Goal: Use online tool/utility: Utilize a website feature to perform a specific function

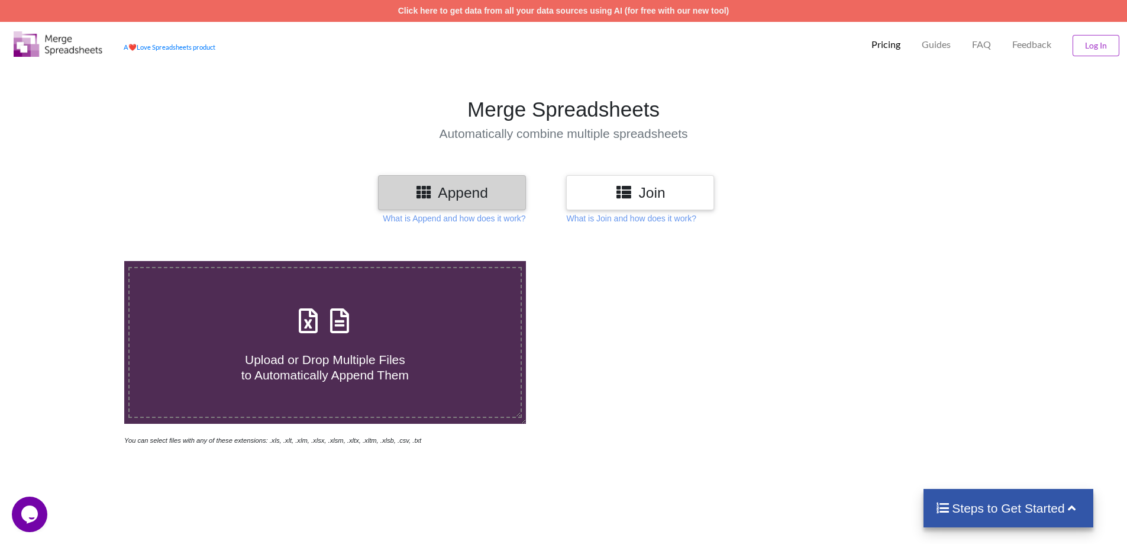
click at [326, 335] on span at bounding box center [324, 322] width 63 height 28
click at [80, 261] on input "Upload or Drop Multiple Files to Automatically Append Them" at bounding box center [80, 261] width 0 height 0
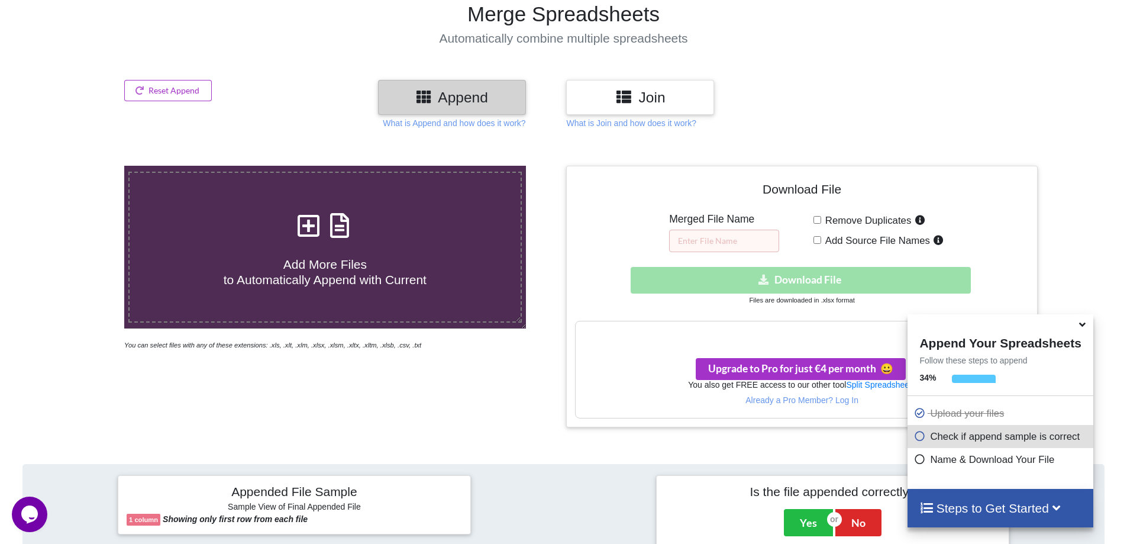
scroll to position [118, 0]
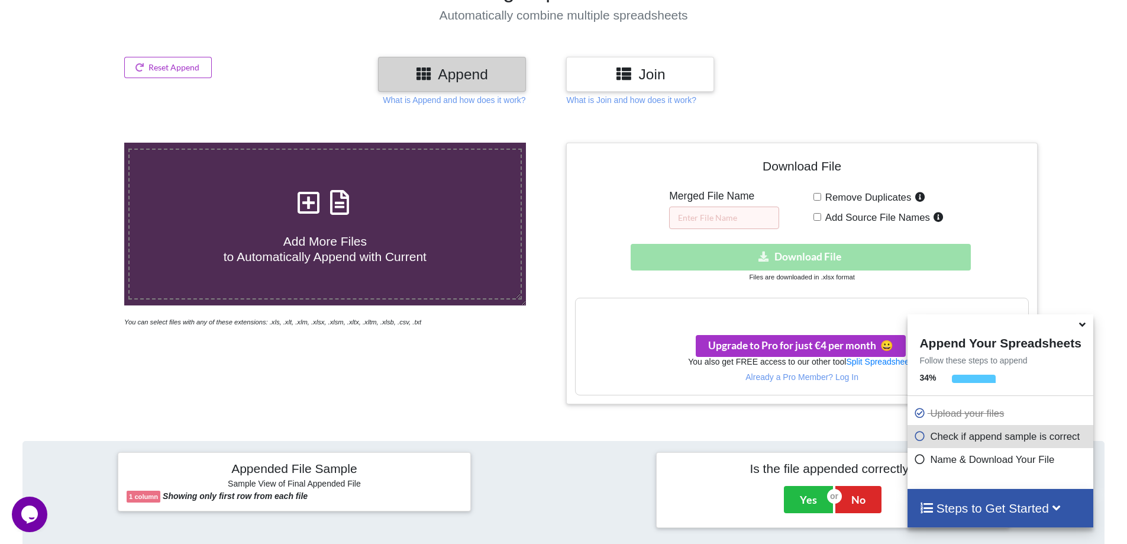
click at [317, 207] on icon at bounding box center [308, 196] width 30 height 25
click at [80, 143] on input "Add More Files to Automatically Append with Current" at bounding box center [80, 143] width 0 height 0
type input "C:\fakepath\notiz.csv"
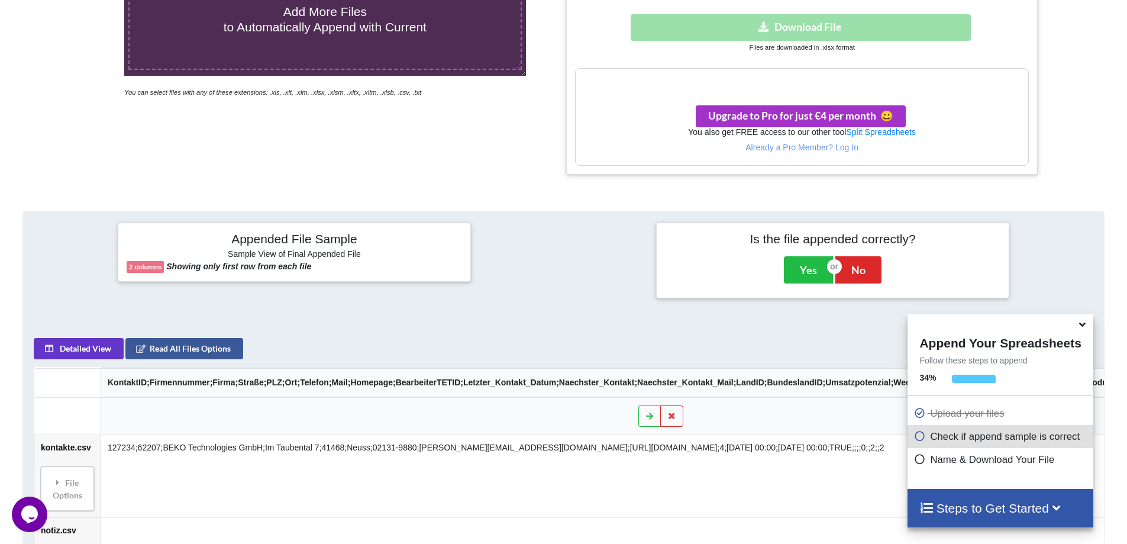
scroll to position [203, 0]
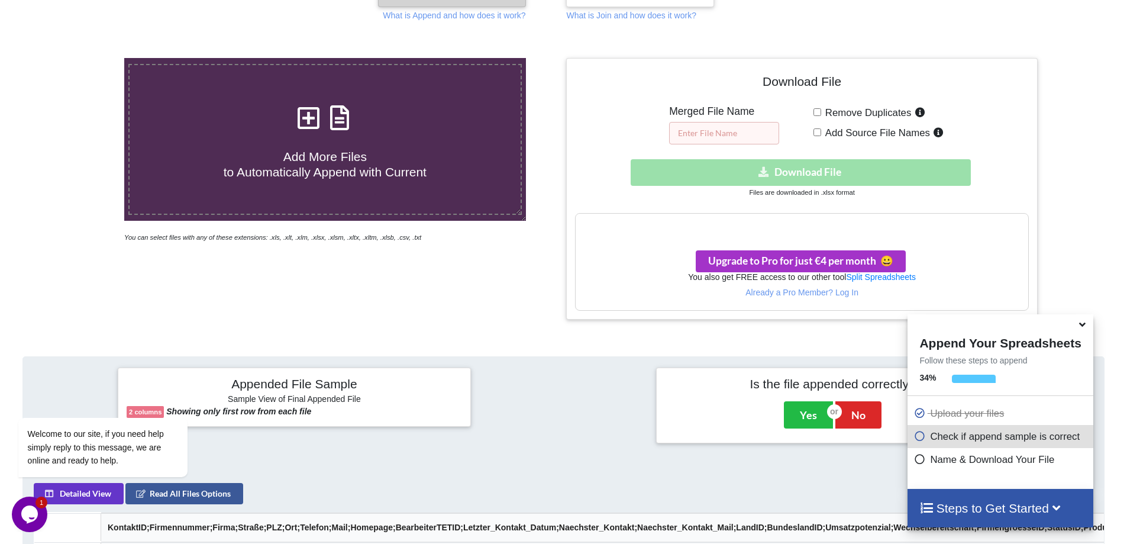
click at [712, 129] on input "text" at bounding box center [724, 133] width 110 height 22
type input "merged new"
click at [654, 99] on h4 "Download File" at bounding box center [801, 84] width 453 height 34
click at [937, 132] on icon at bounding box center [939, 130] width 12 height 10
click at [821, 132] on input "Add Source File Names" at bounding box center [818, 132] width 8 height 8
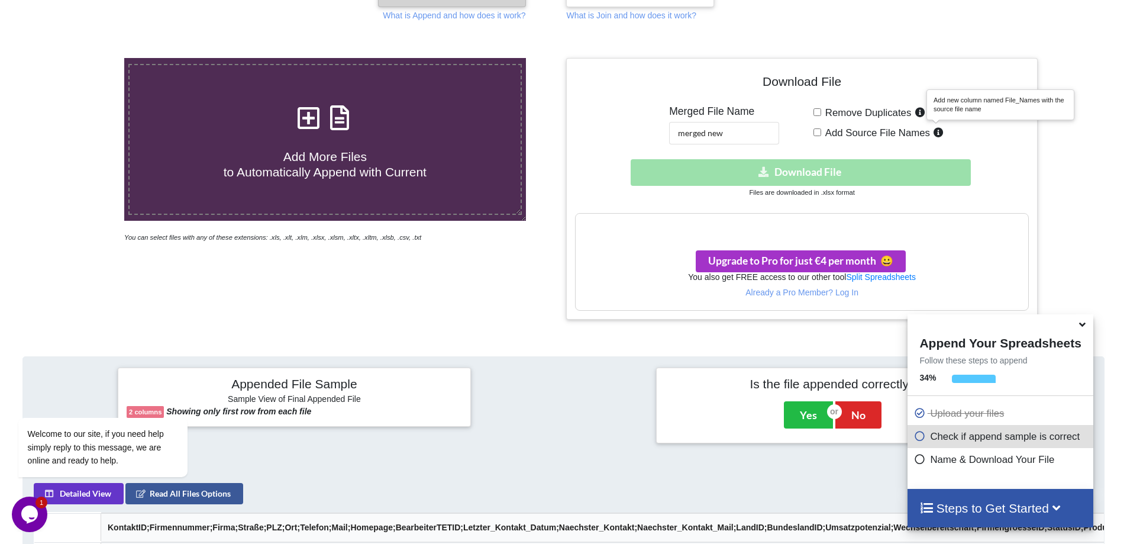
checkbox input "true"
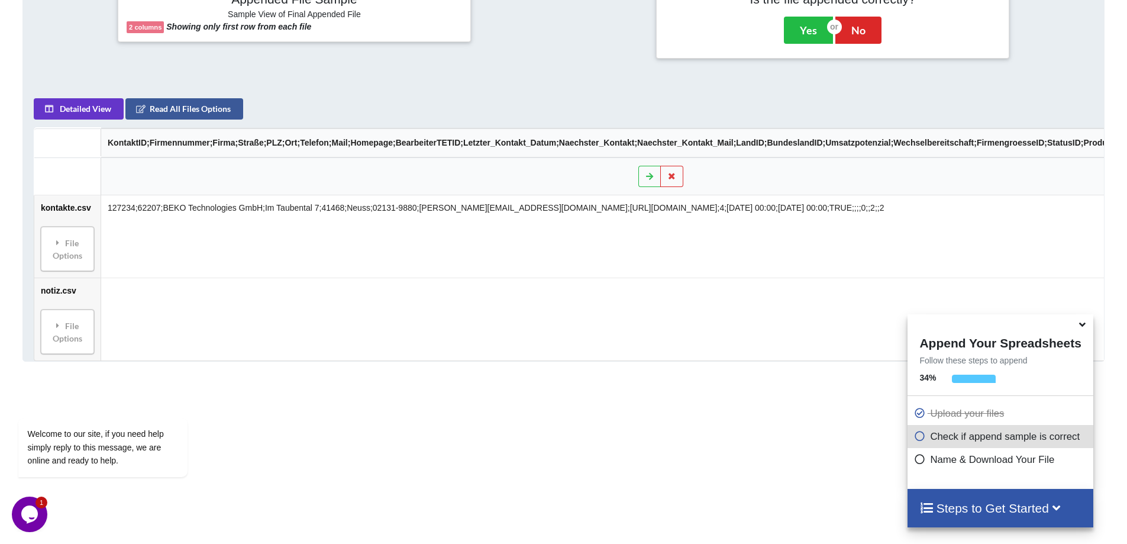
scroll to position [617, 0]
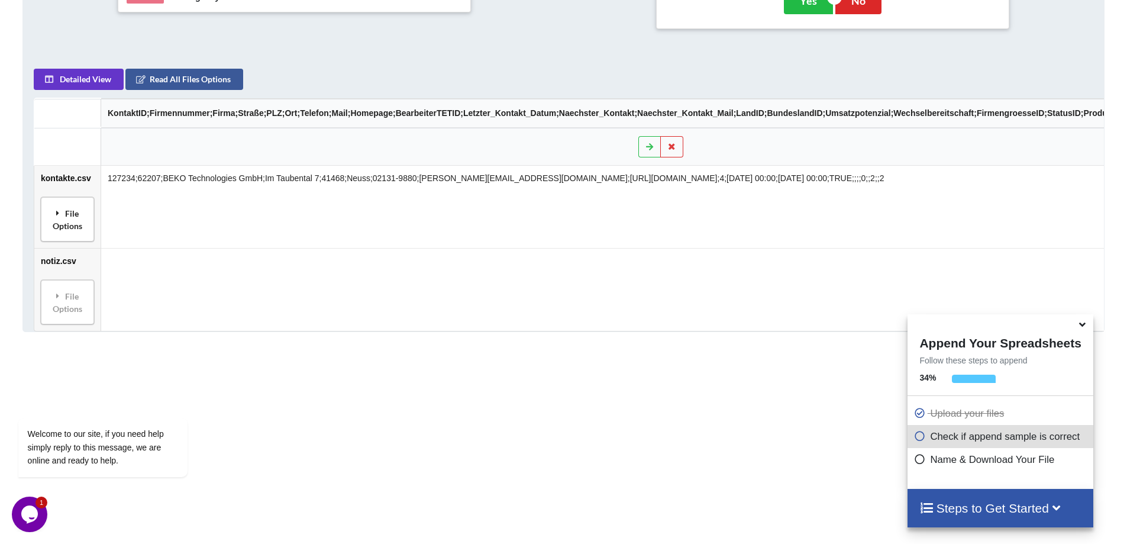
click at [69, 217] on div "File Options" at bounding box center [67, 219] width 46 height 37
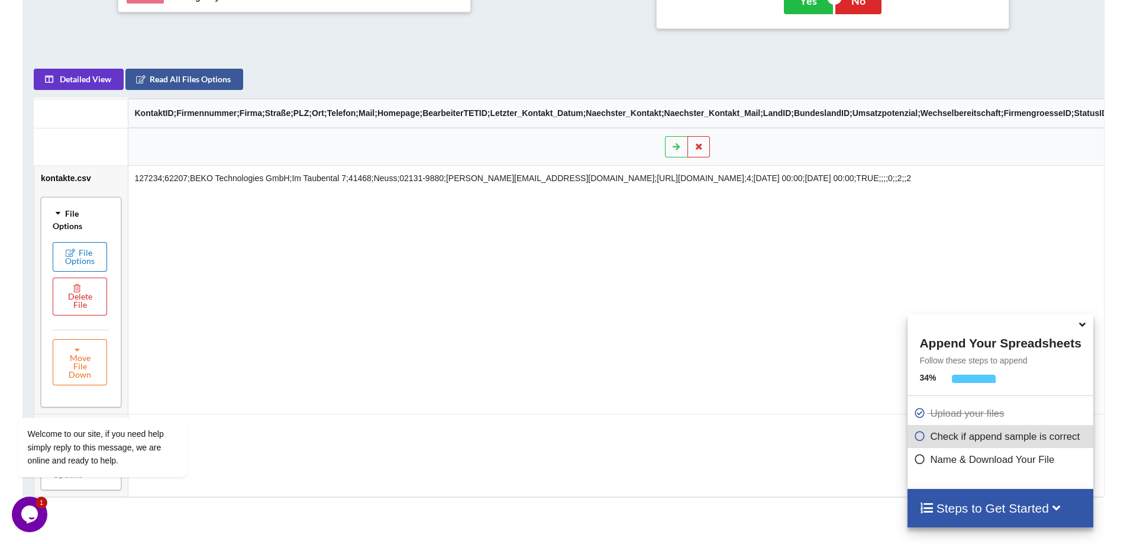
click at [85, 254] on button "File Options" at bounding box center [80, 257] width 54 height 30
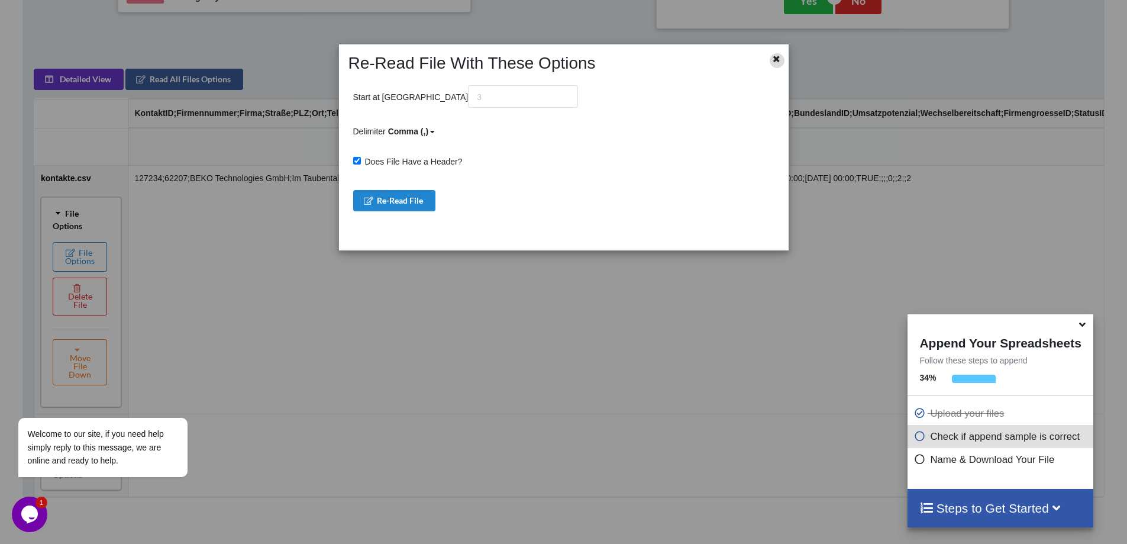
click at [773, 58] on icon at bounding box center [777, 57] width 10 height 8
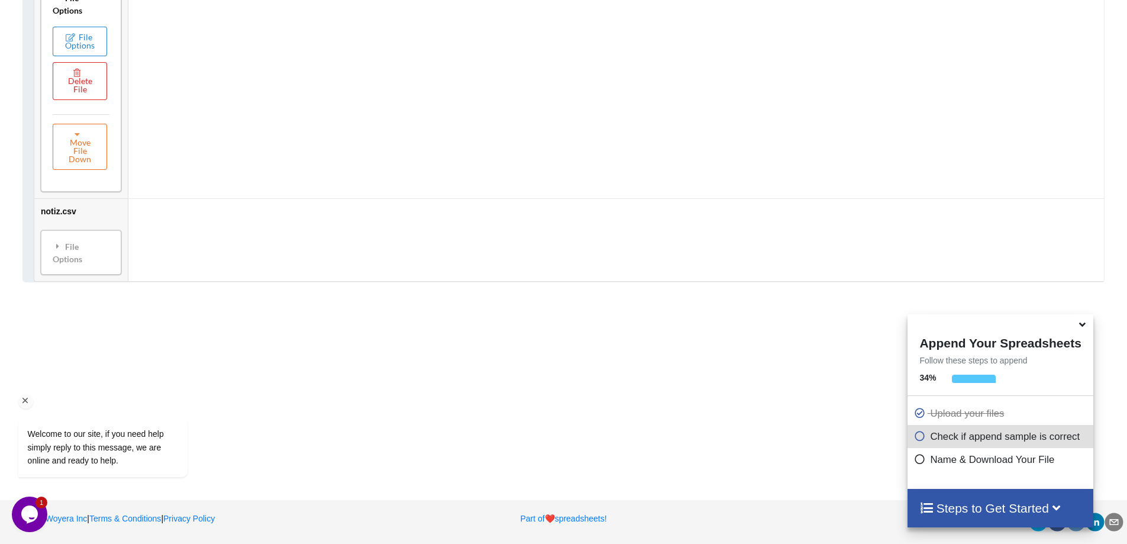
scroll to position [837, 0]
click at [87, 247] on div "File Options" at bounding box center [80, 252] width 73 height 37
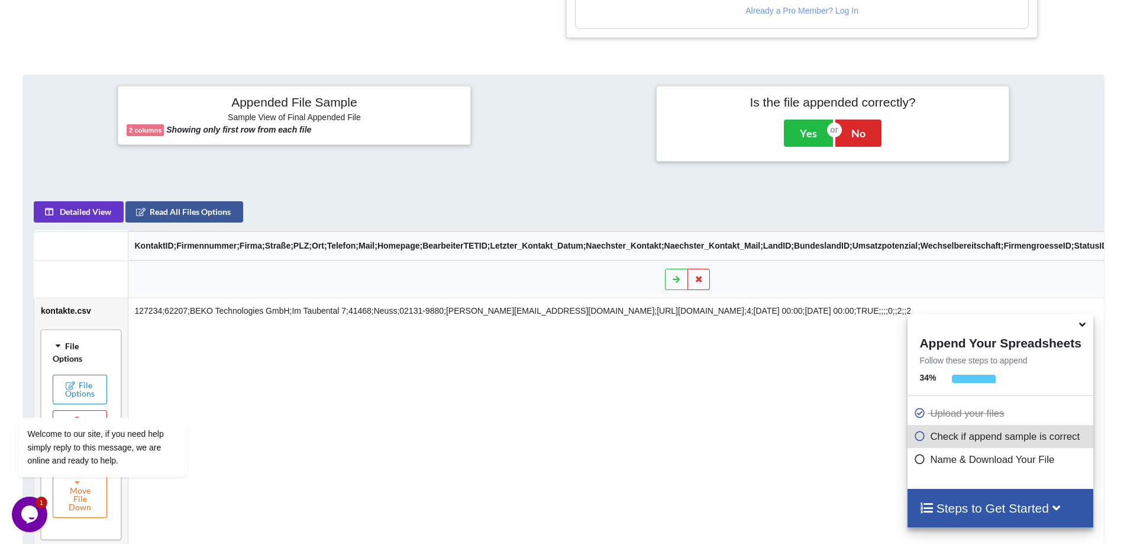
scroll to position [423, 0]
